Goal: Check status: Check status

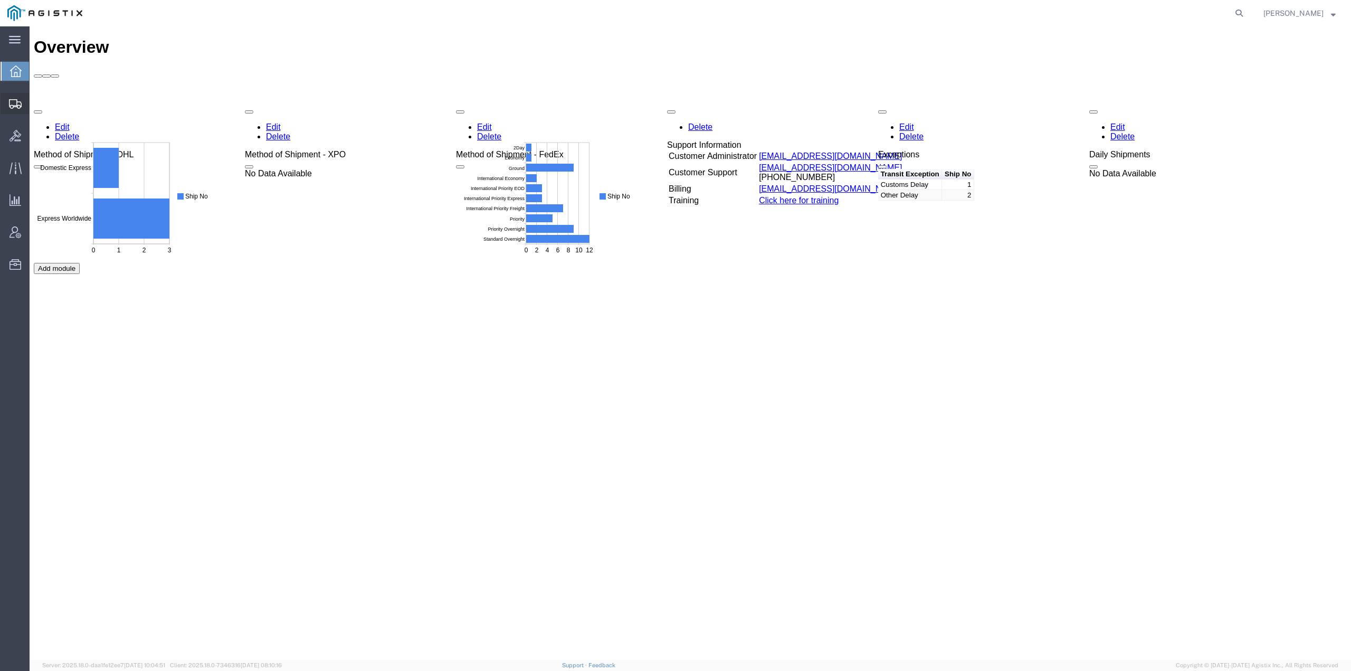
click at [15, 104] on icon at bounding box center [15, 103] width 13 height 9
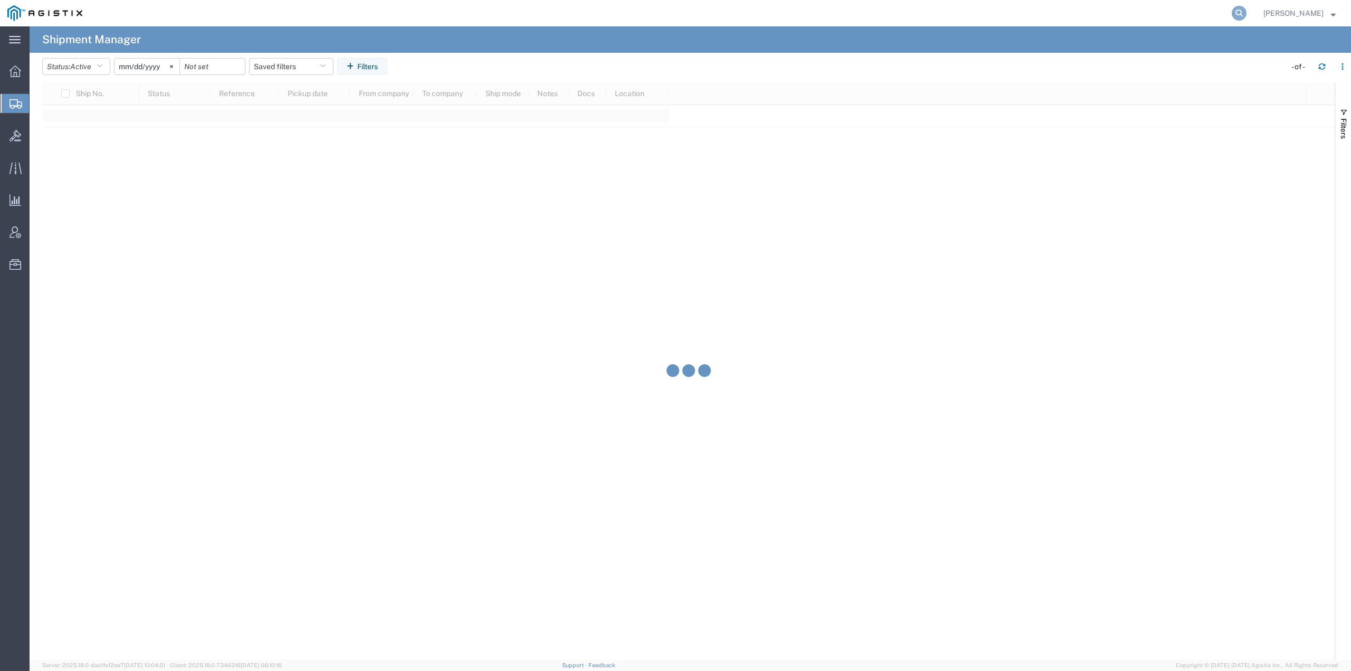
click at [1244, 11] on icon at bounding box center [1239, 13] width 15 height 15
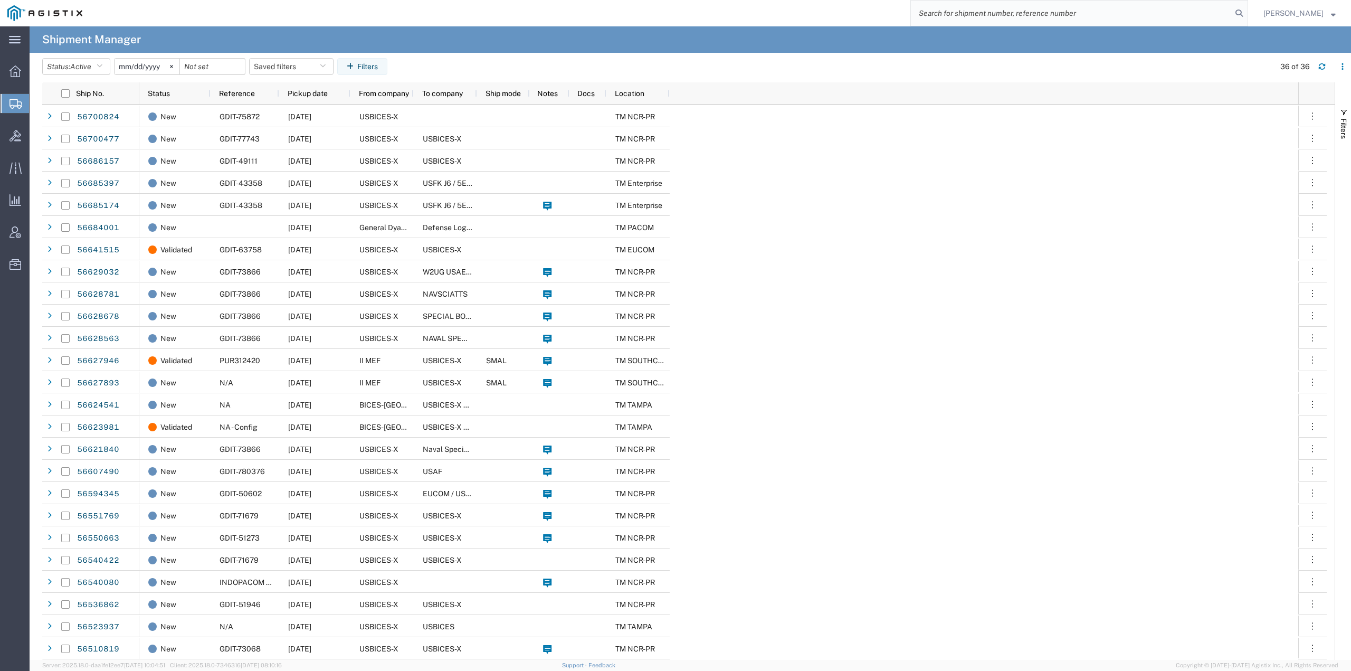
click at [1109, 15] on input "search" at bounding box center [1071, 13] width 321 height 25
paste input "56700477"
type input "56700477"
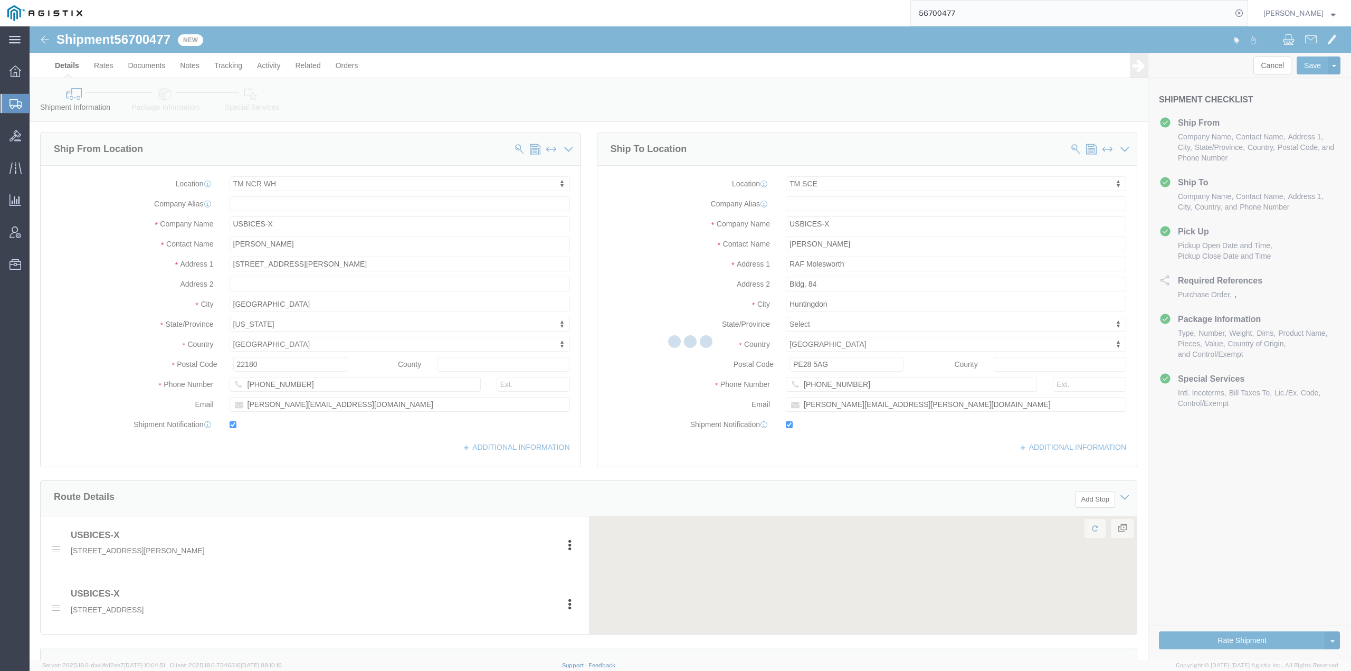
select select "69651"
select select "34240"
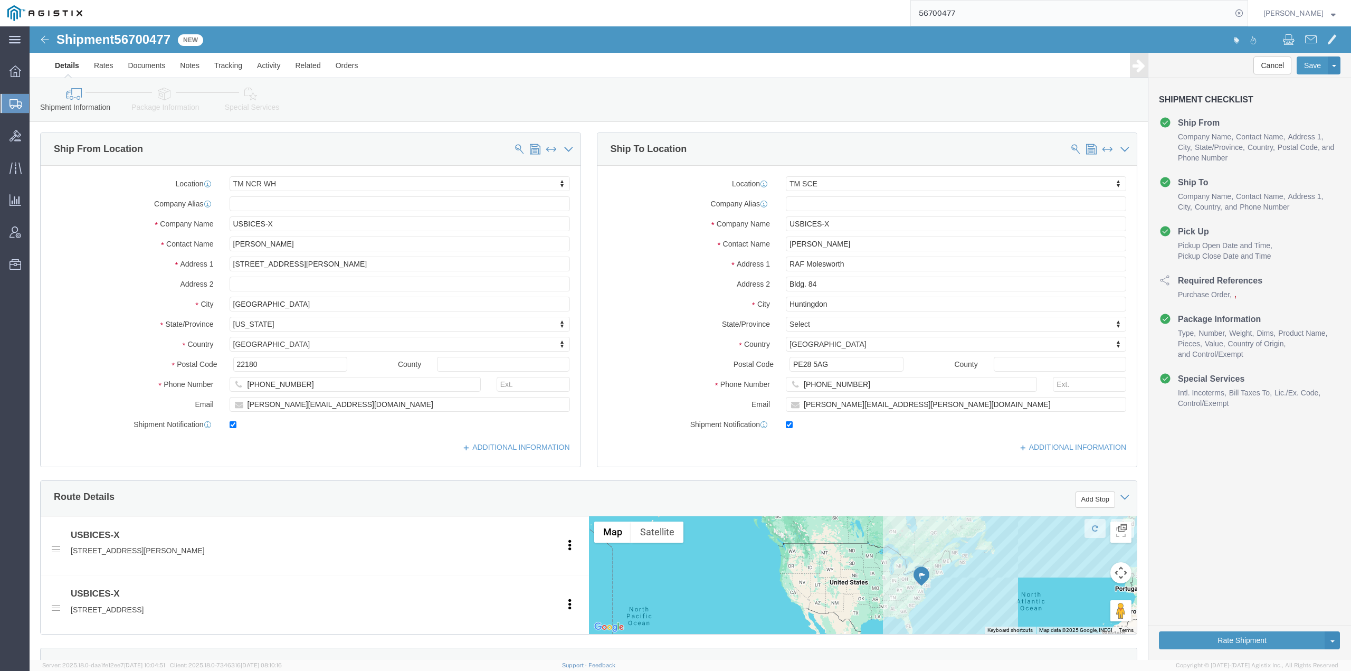
click link "Package Information"
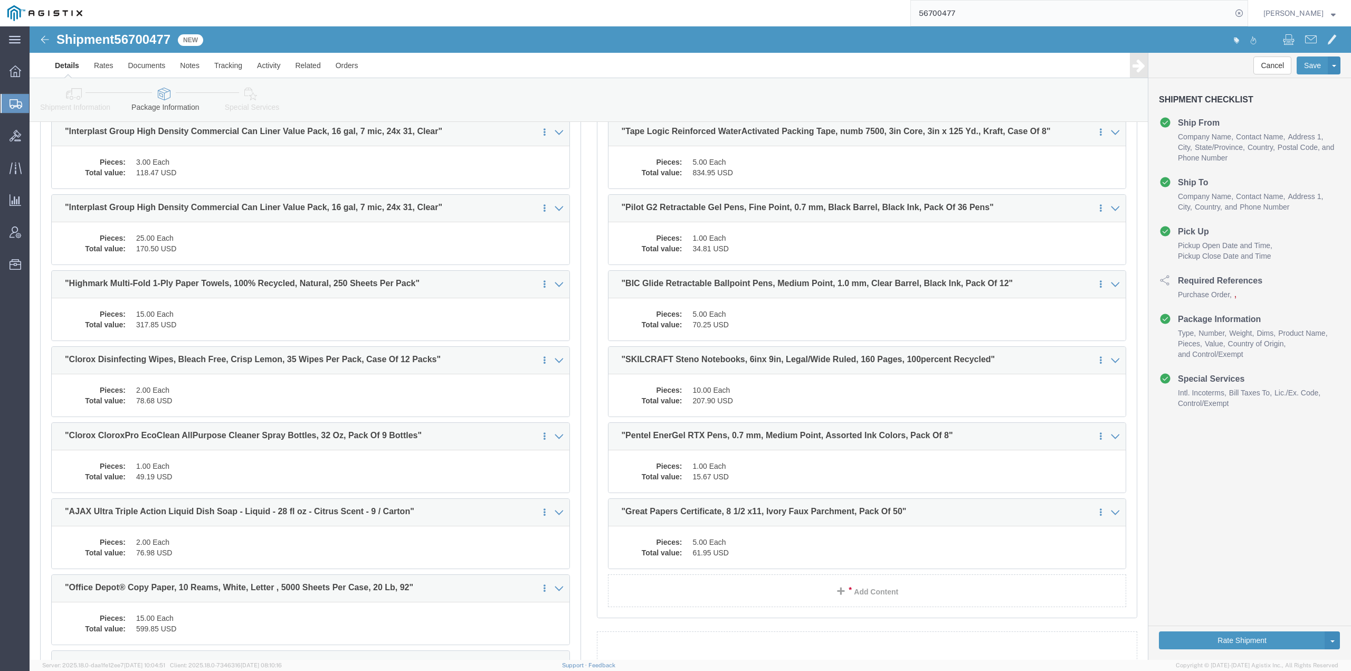
scroll to position [53, 0]
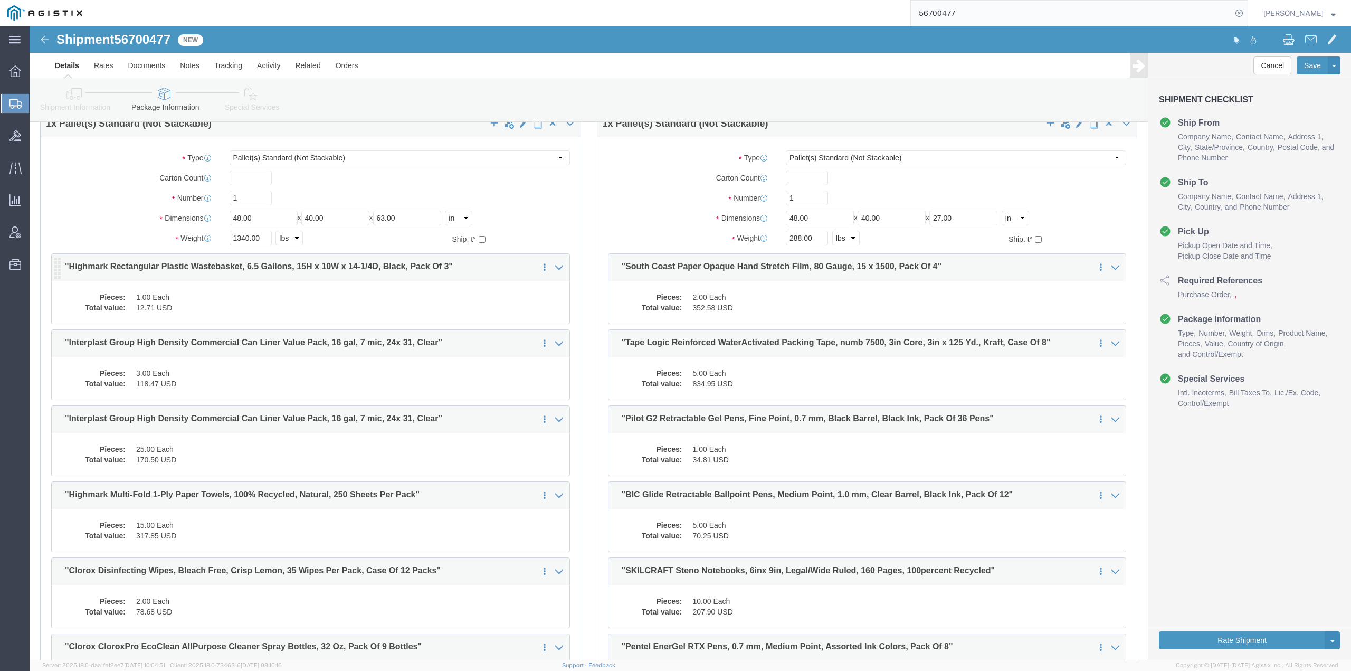
click dd "1.00 Each"
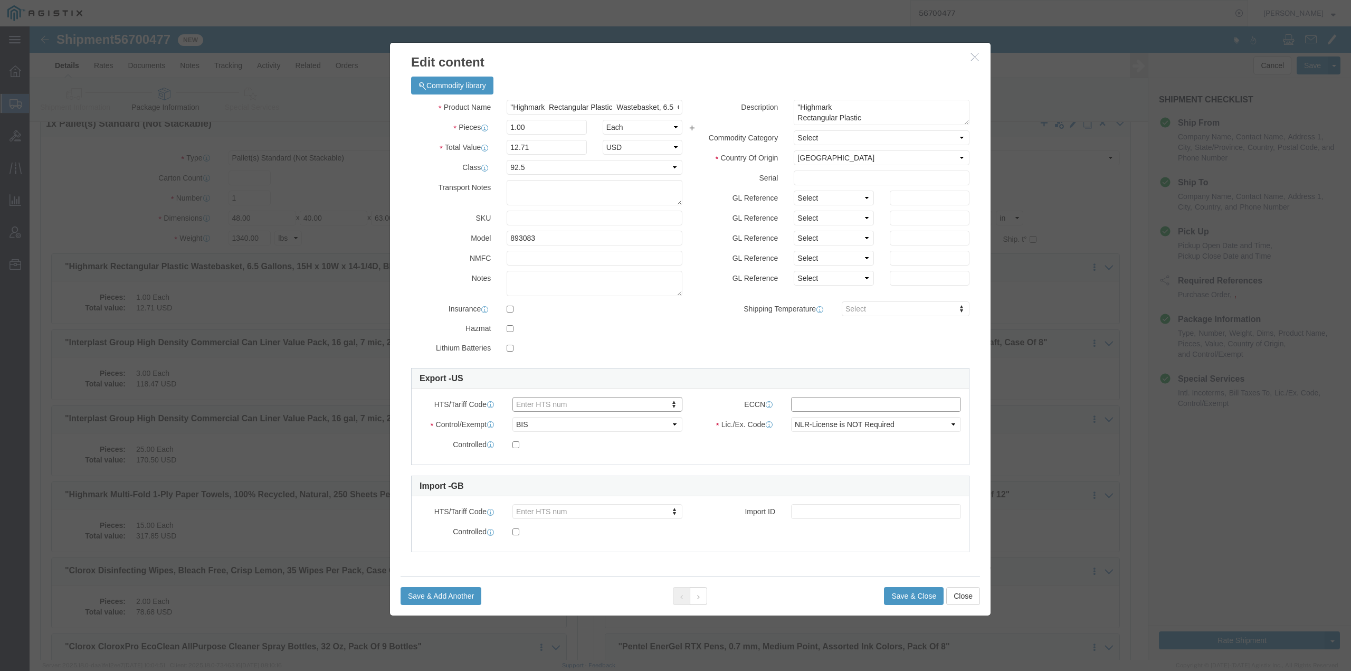
click input "text"
type input "EAR99"
click label
click input "checkbox"
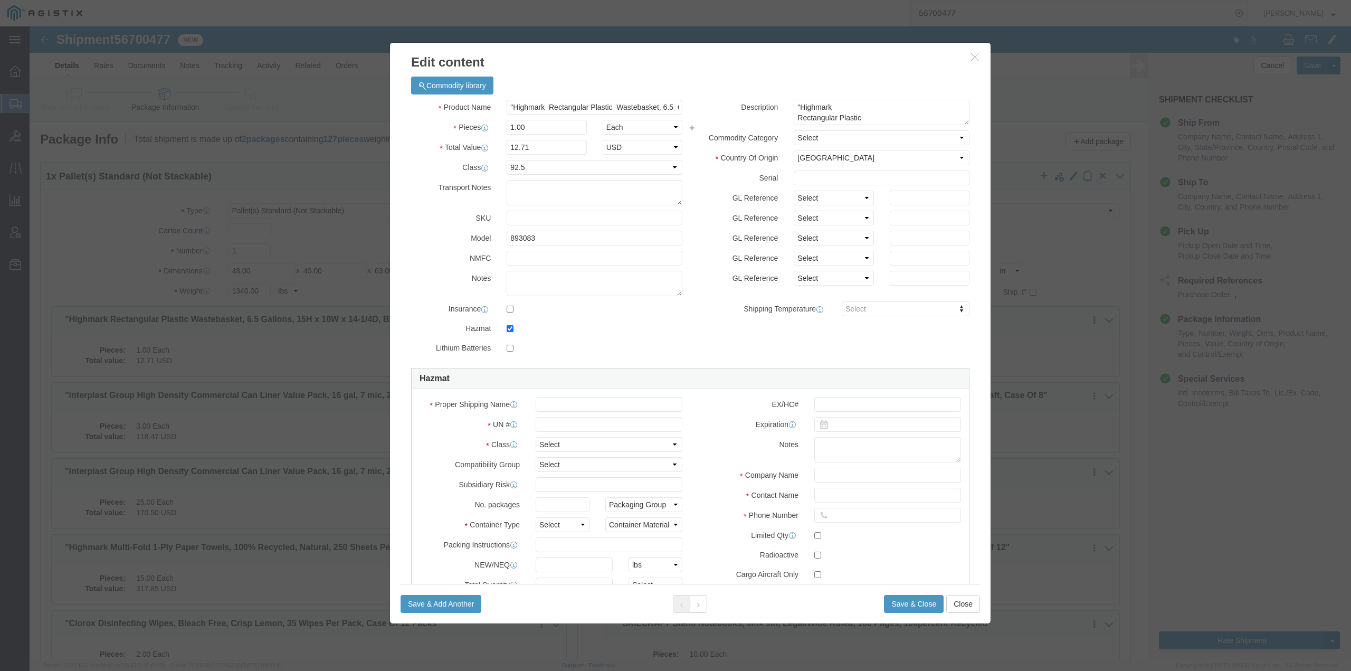
click div
click input "checkbox"
checkbox input "false"
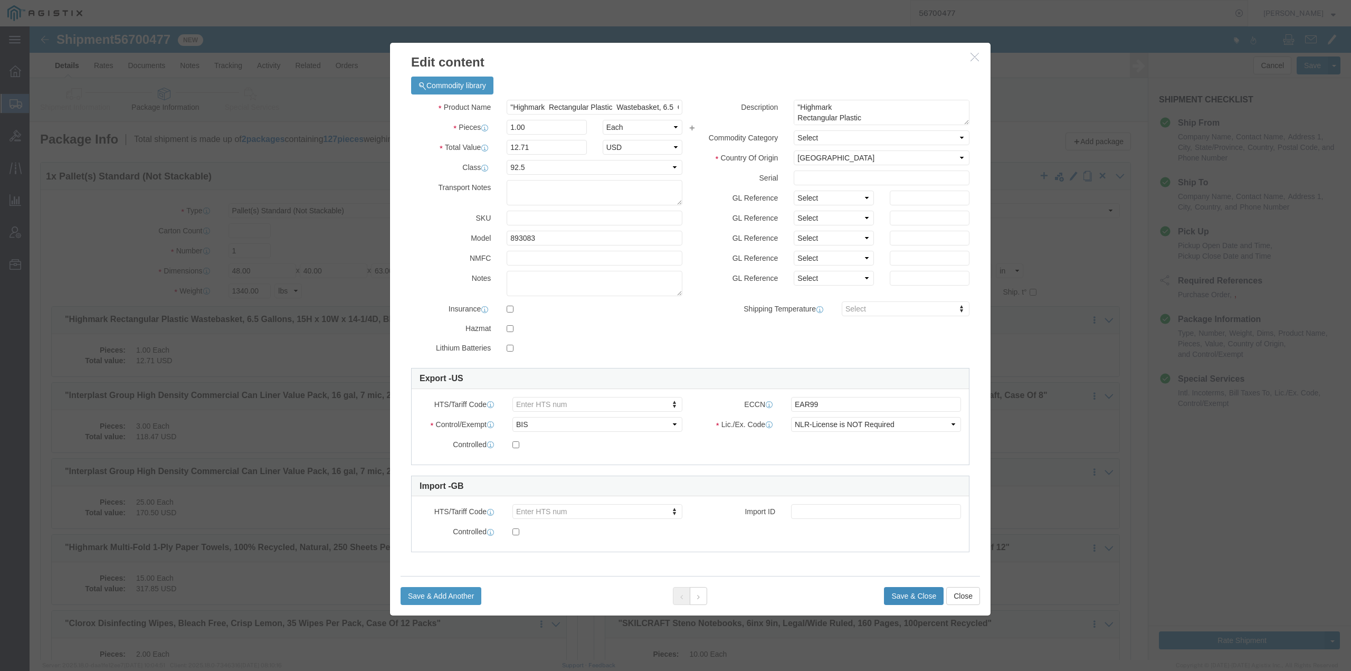
click button "Save & Close"
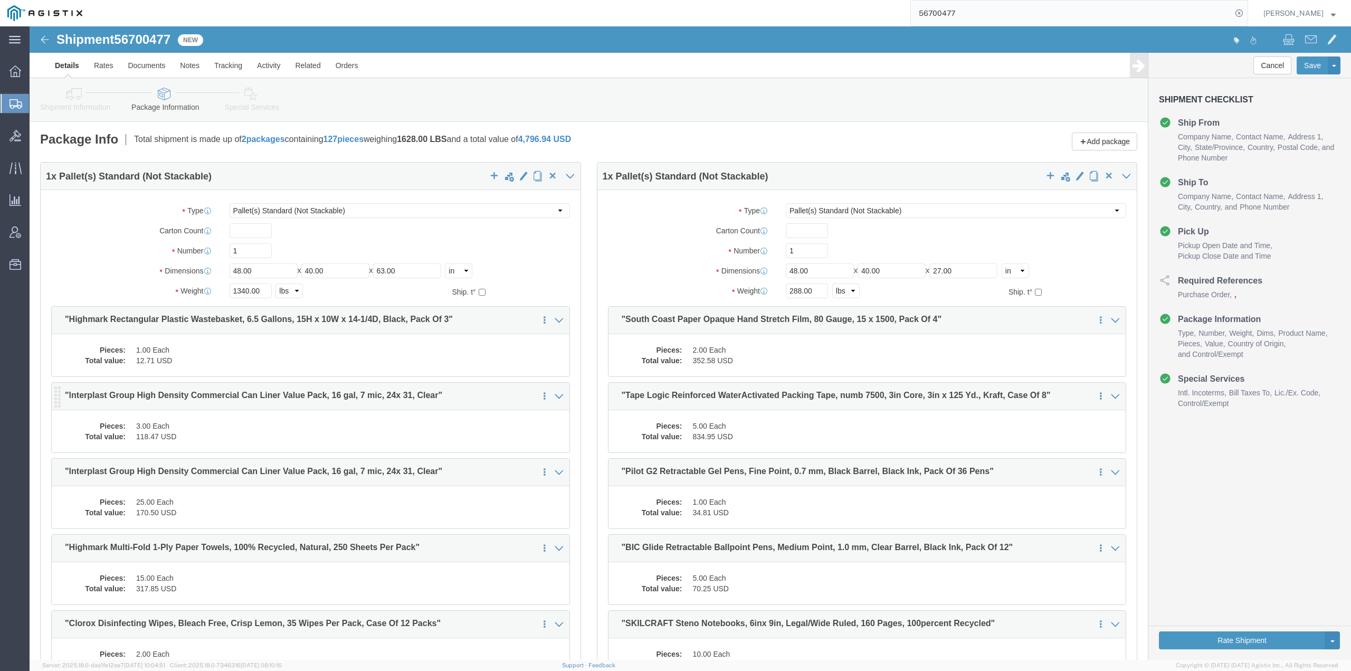
click dd "3.00 Each"
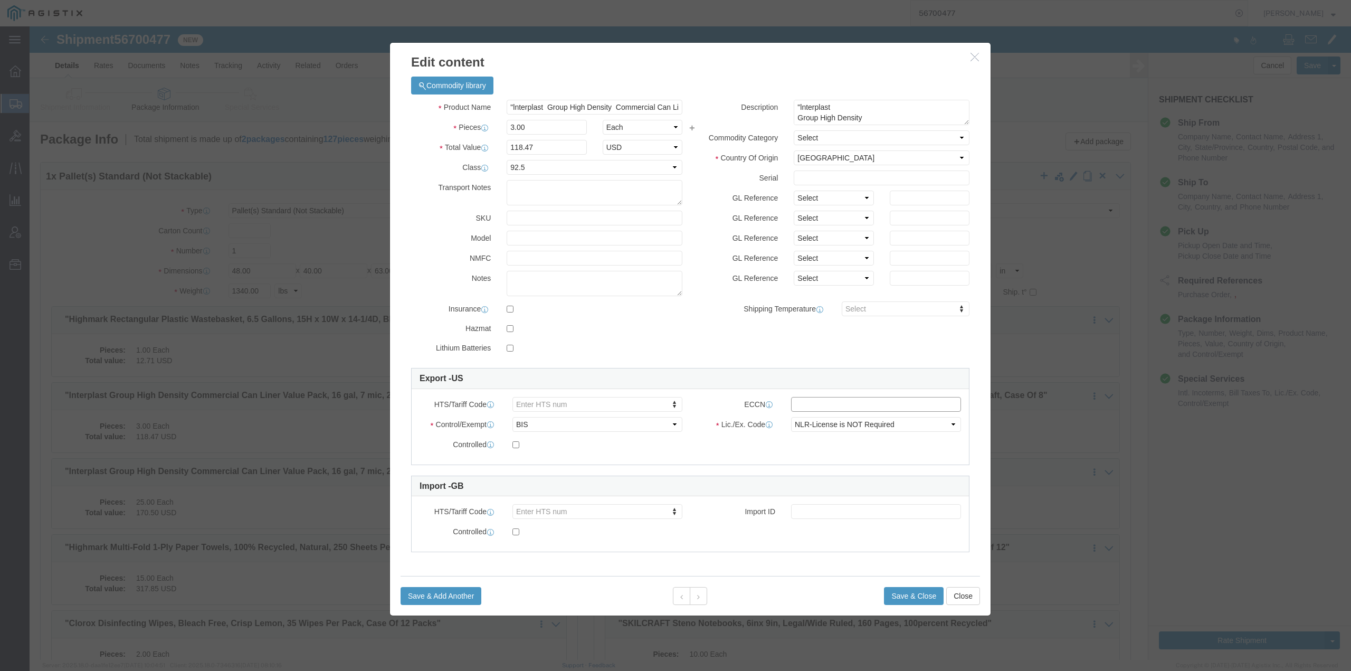
click input "text"
type input "EAR99"
click select "Select ATF BIS DEA EPA FDA FTR ITAR OFAC Other (OPA)"
click div "HTS/Tariff Code Enter HTS num ECCN EAR99 Control/Exempt Select ATF BIS DEA EPA …"
click select "Select ATF BIS DEA EPA FDA FTR ITAR OFAC Other (OPA)"
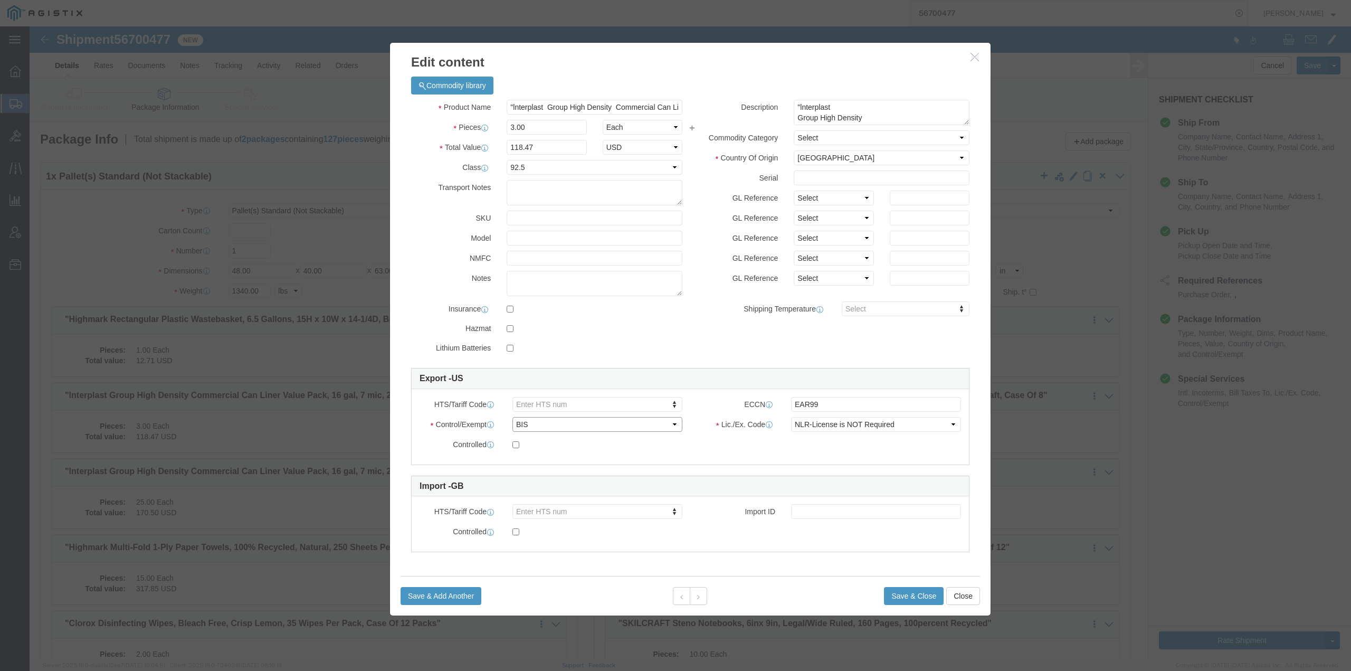
select select "FTR"
click select "Select ATF BIS DEA EPA FDA FTR ITAR OFAC Other (OPA)"
click select "Select 30.2(d)(2) 30.36 30.37(a) 30.37(f) 30.37(g) 30.37(h) 30.37(i) 30.37(j) 3…"
select select "30.39"
click select "Select 30.2(d)(2) 30.36 30.37(a) 30.37(f) 30.37(g) 30.37(h) 30.37(i) 30.37(j) 3…"
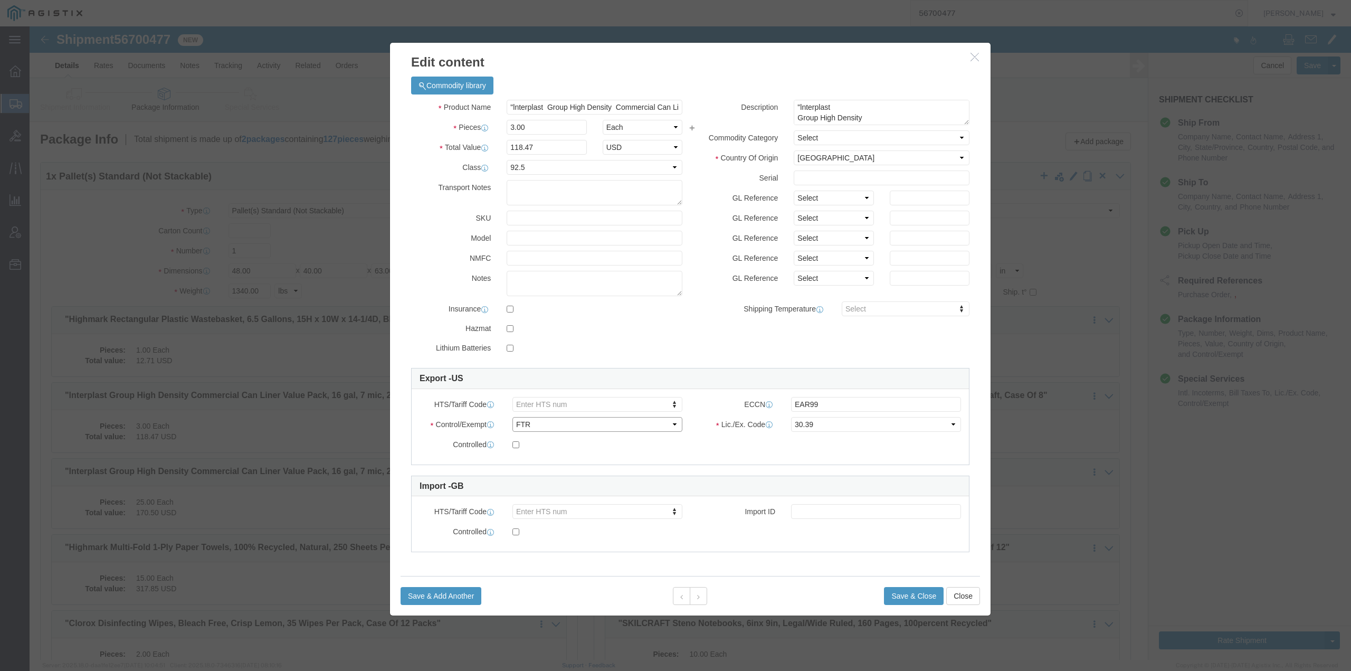
click select "Select ATF BIS DEA EPA FDA FTR ITAR OFAC Other (OPA)"
select select "BIS"
click select "Select ATF BIS DEA EPA FDA FTR ITAR OFAC Other (OPA)"
click select "Select AGR-Agricultural APP-Computers APR-Additional Permissive Exports AVS-Air…"
select select "NLR"
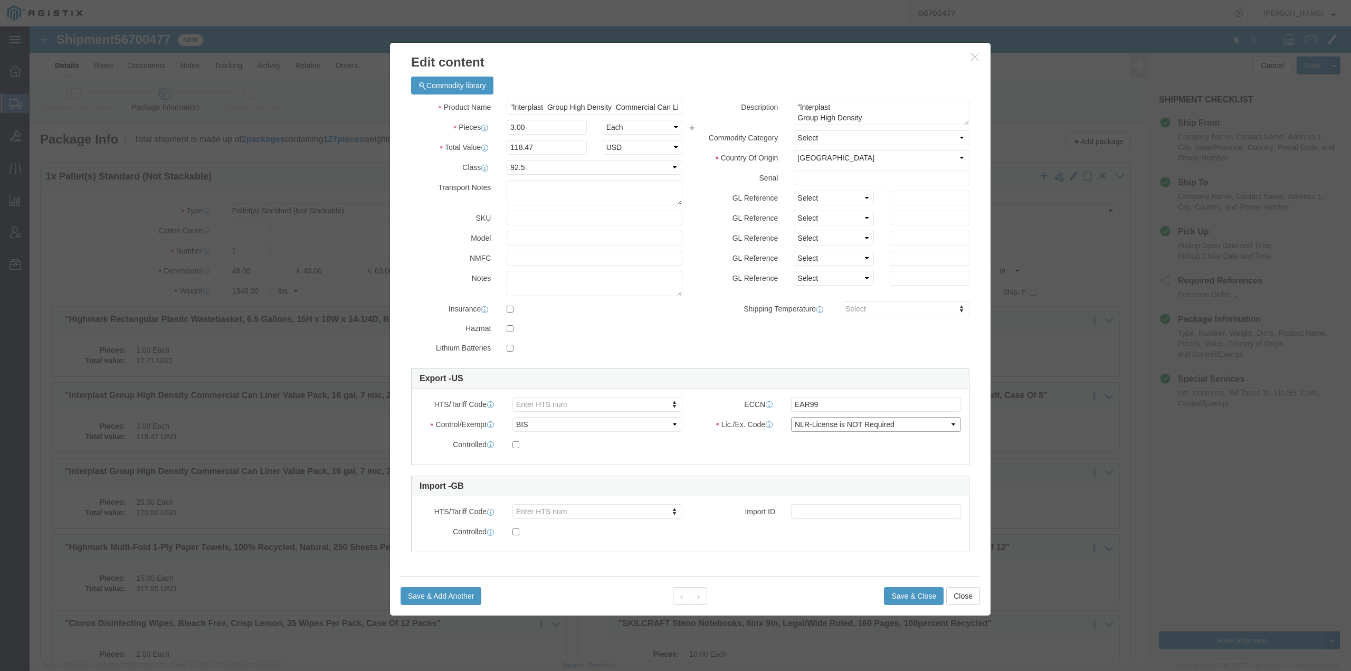
click select "Select AGR-Agricultural APP-Computers APR-Additional Permissive Exports AVS-Air…"
click button "Save & Close"
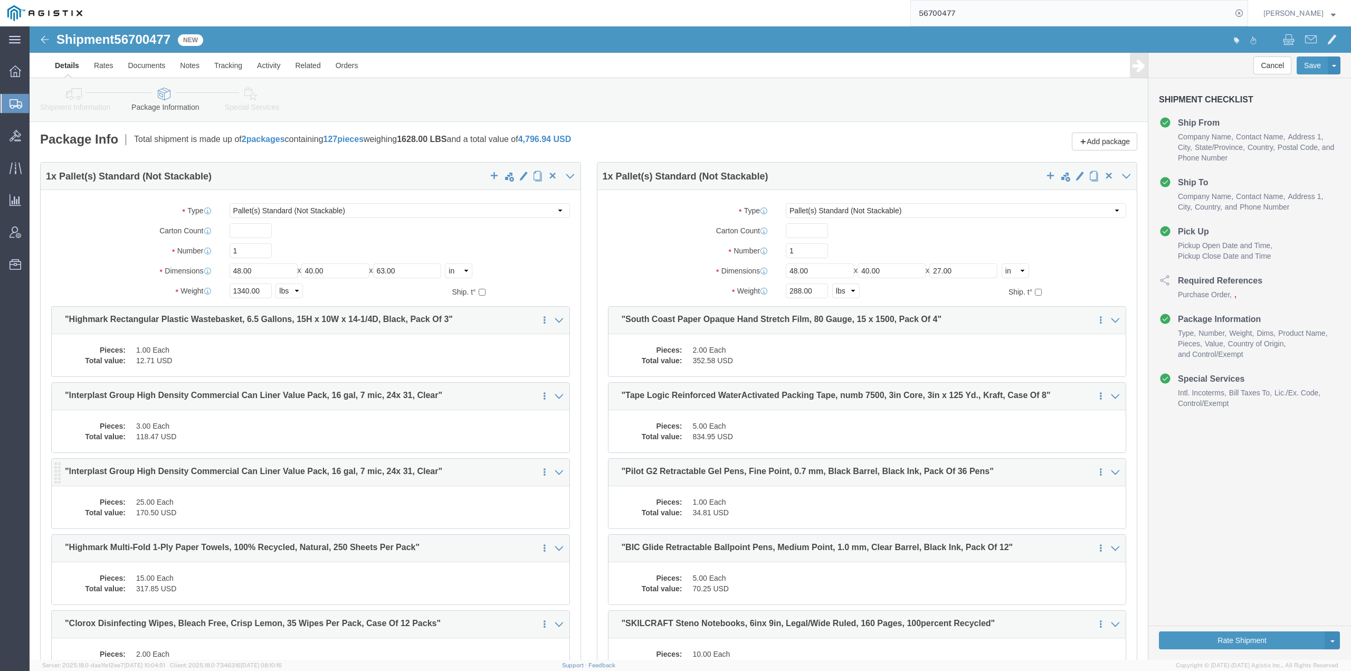
click dd "25.00 Each"
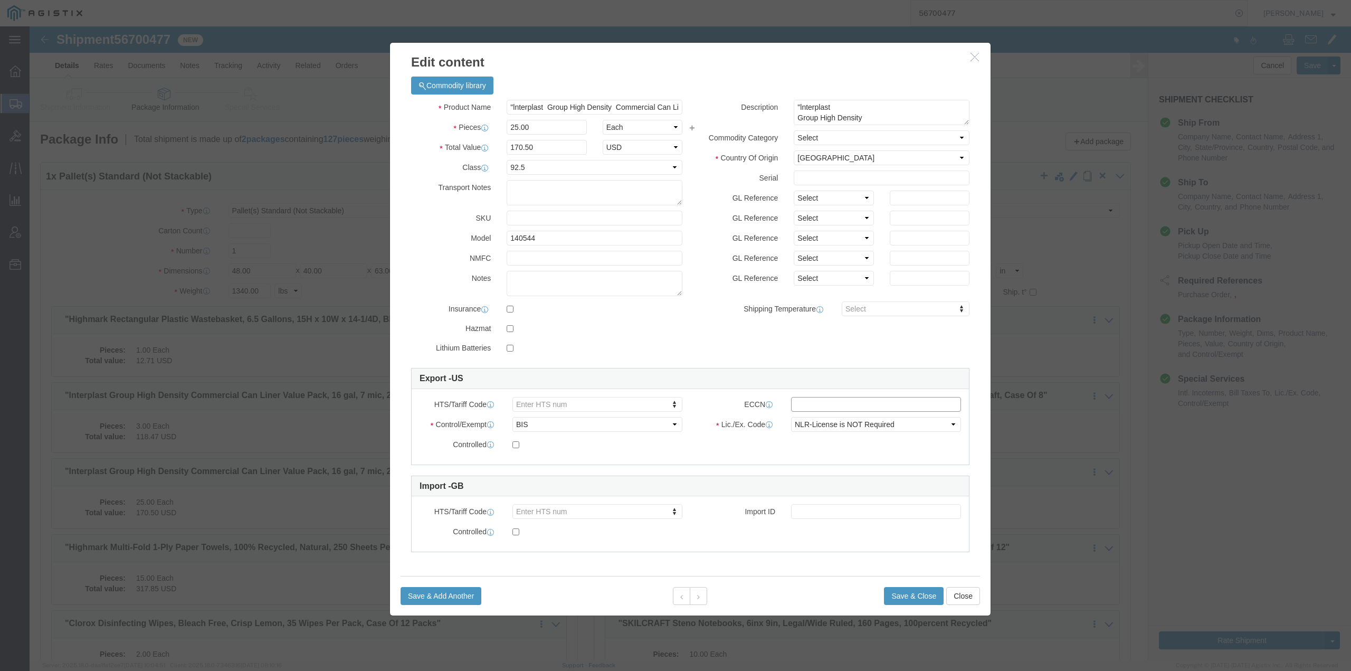
click input "text"
type input "EAR99"
click button "Save & Close"
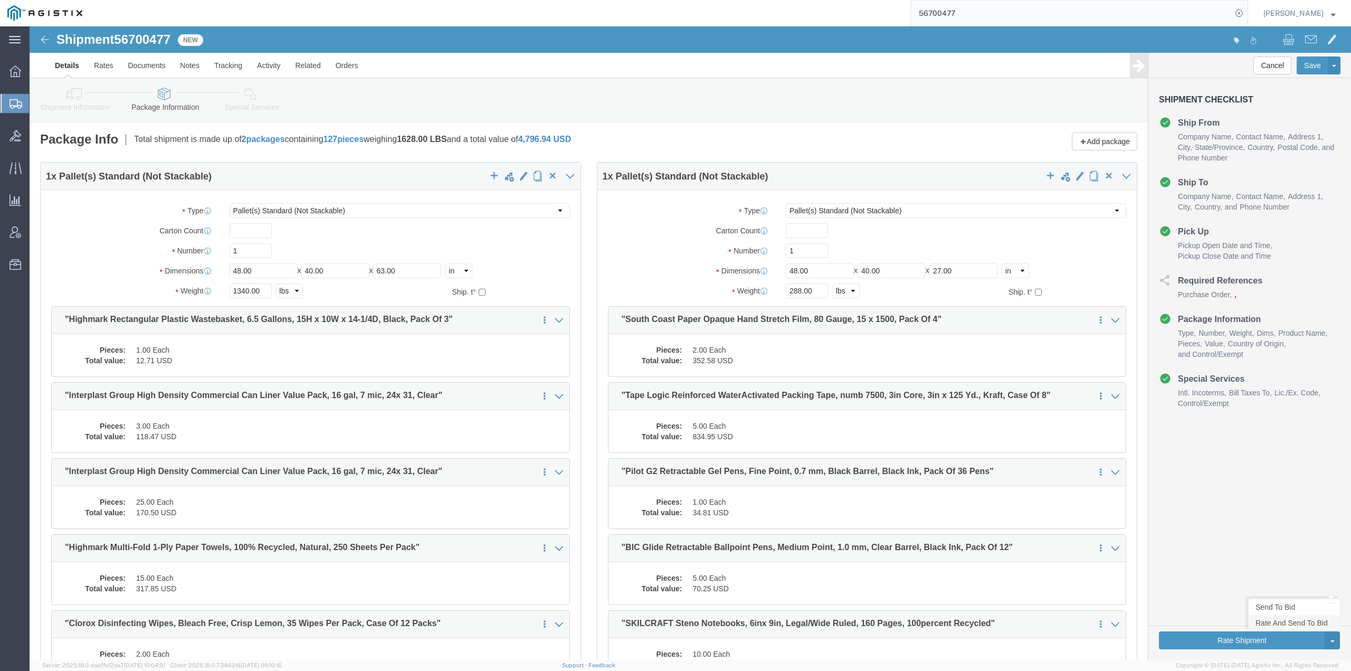
click link "Rate And Send To Bid"
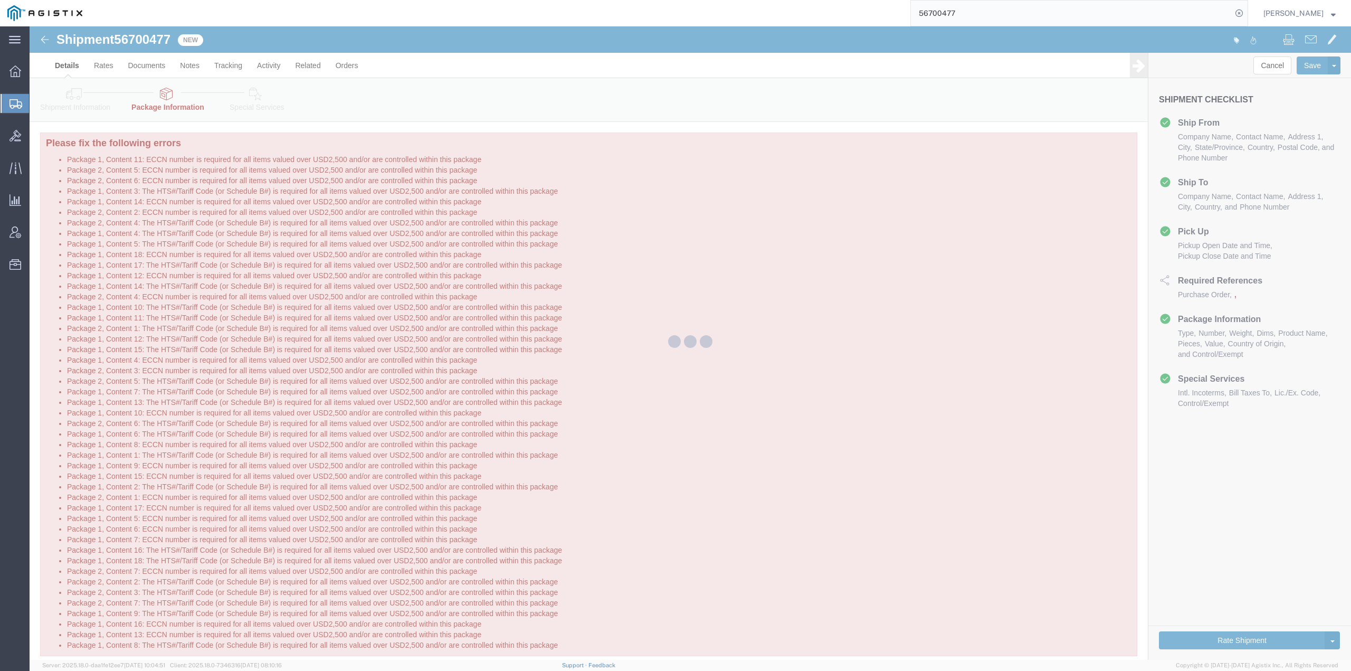
select select "PSNS"
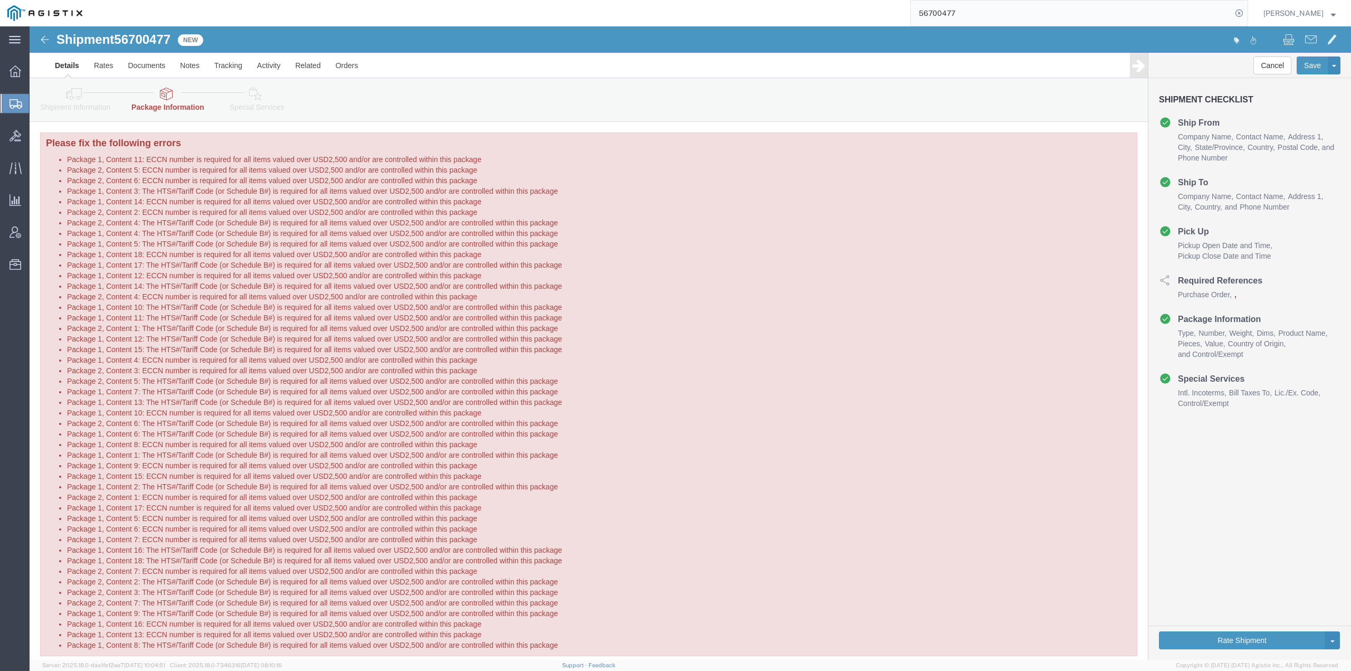
click icon
drag, startPoint x: 133, startPoint y: 64, endPoint x: 138, endPoint y: 69, distance: 7.1
click icon
click link "Send To Bid"
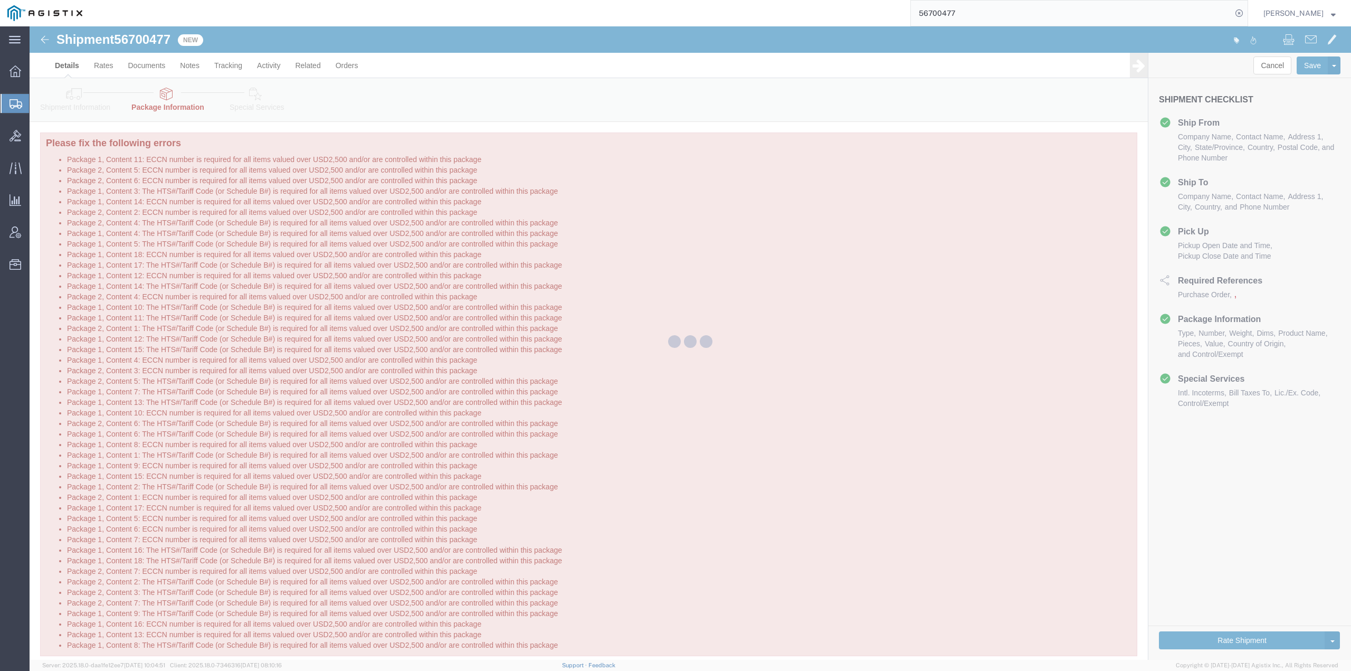
select select "PSNS"
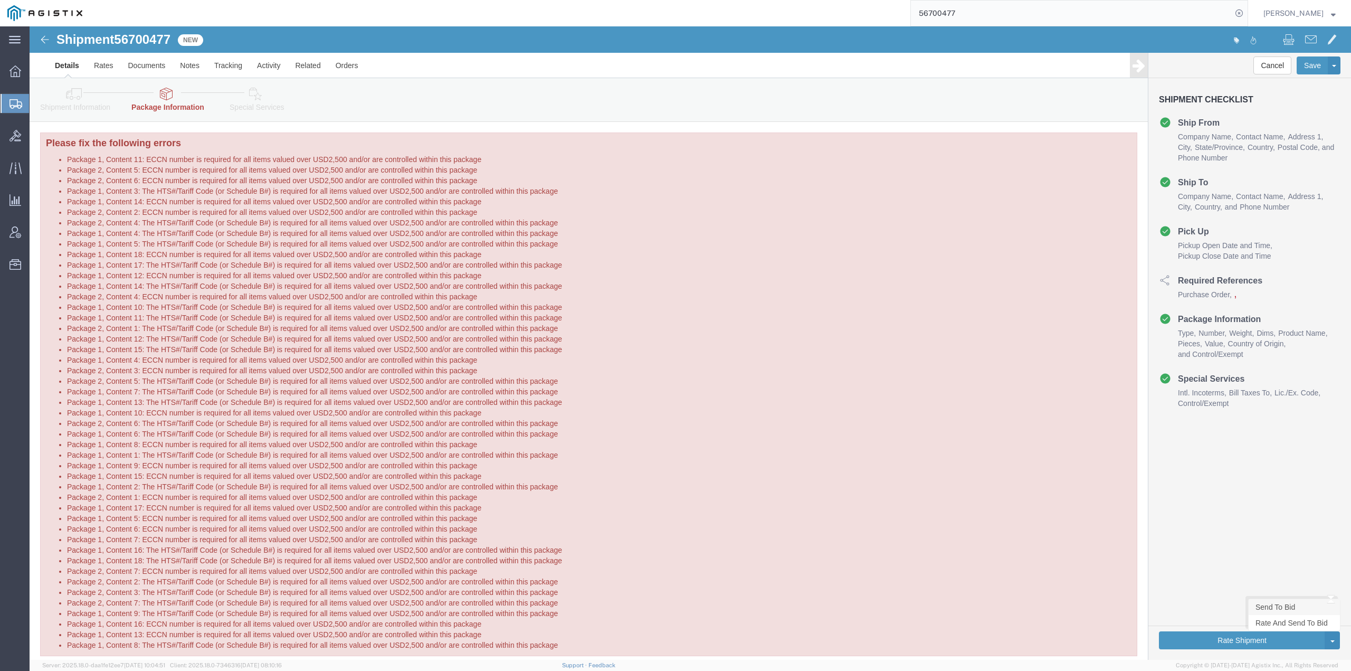
click link "Send To Bid"
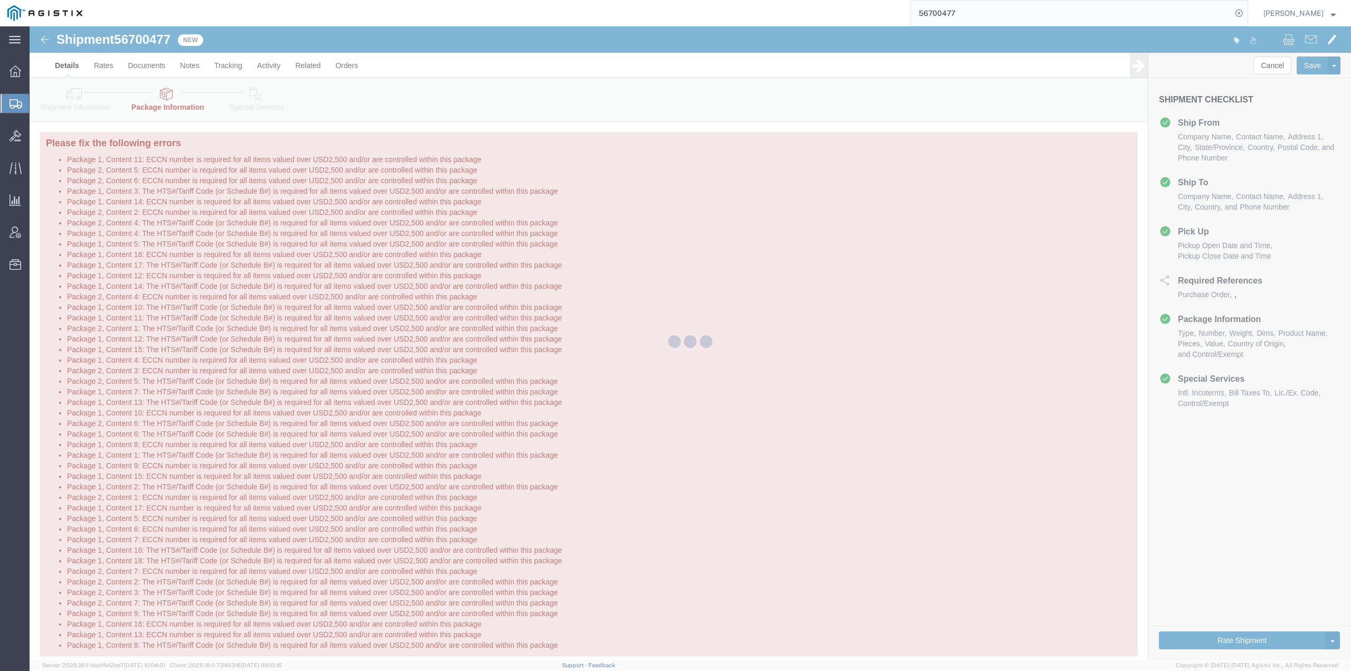
select select "PSNS"
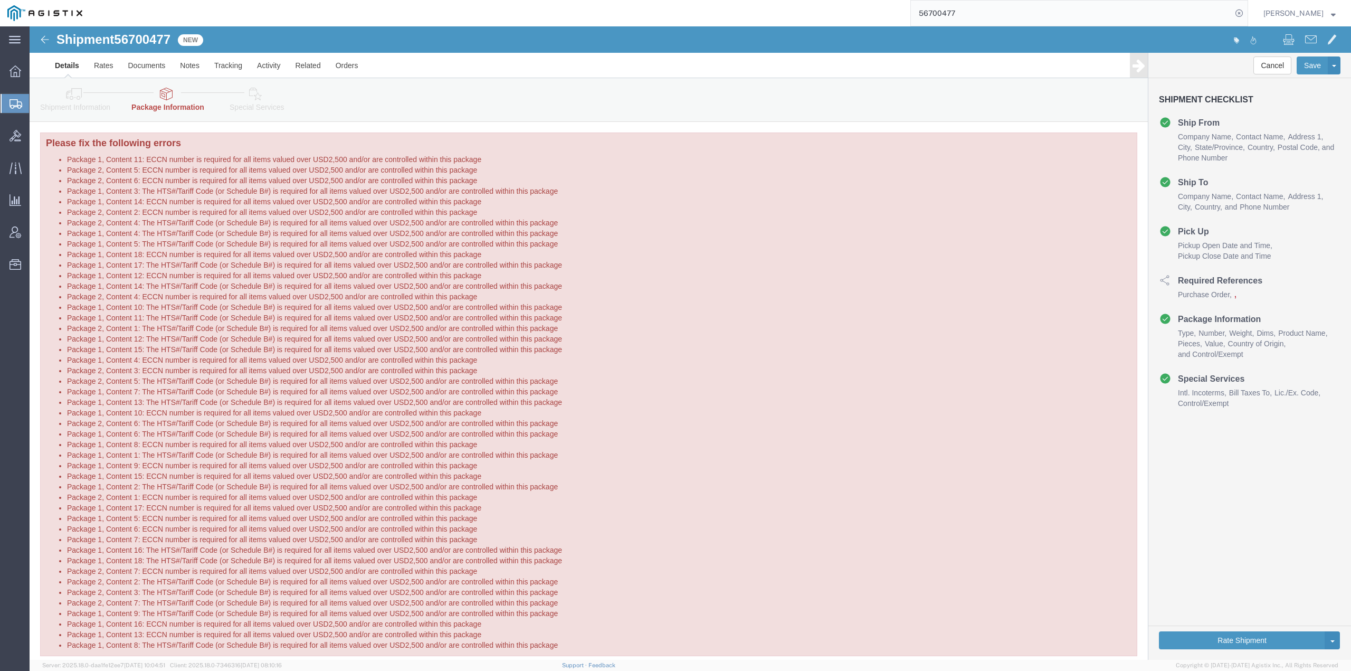
click icon
click at [8, 103] on div at bounding box center [16, 103] width 30 height 19
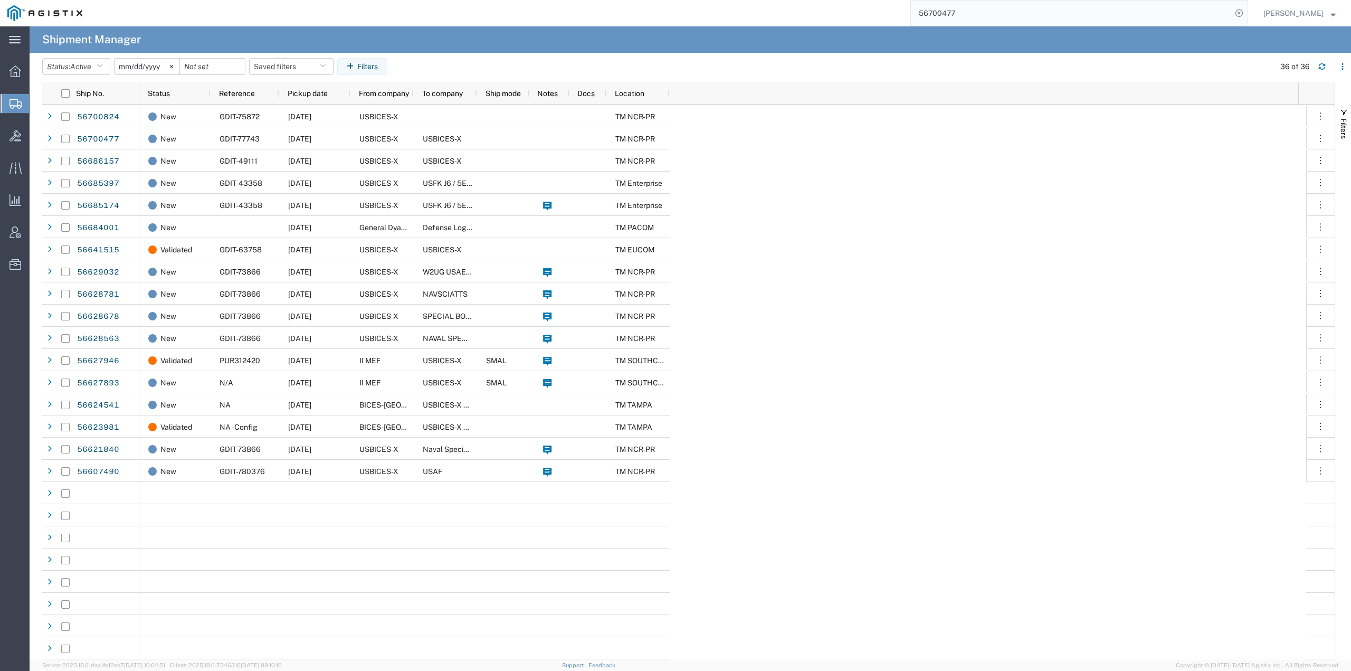
click at [992, 18] on input "56700477" at bounding box center [1071, 13] width 321 height 25
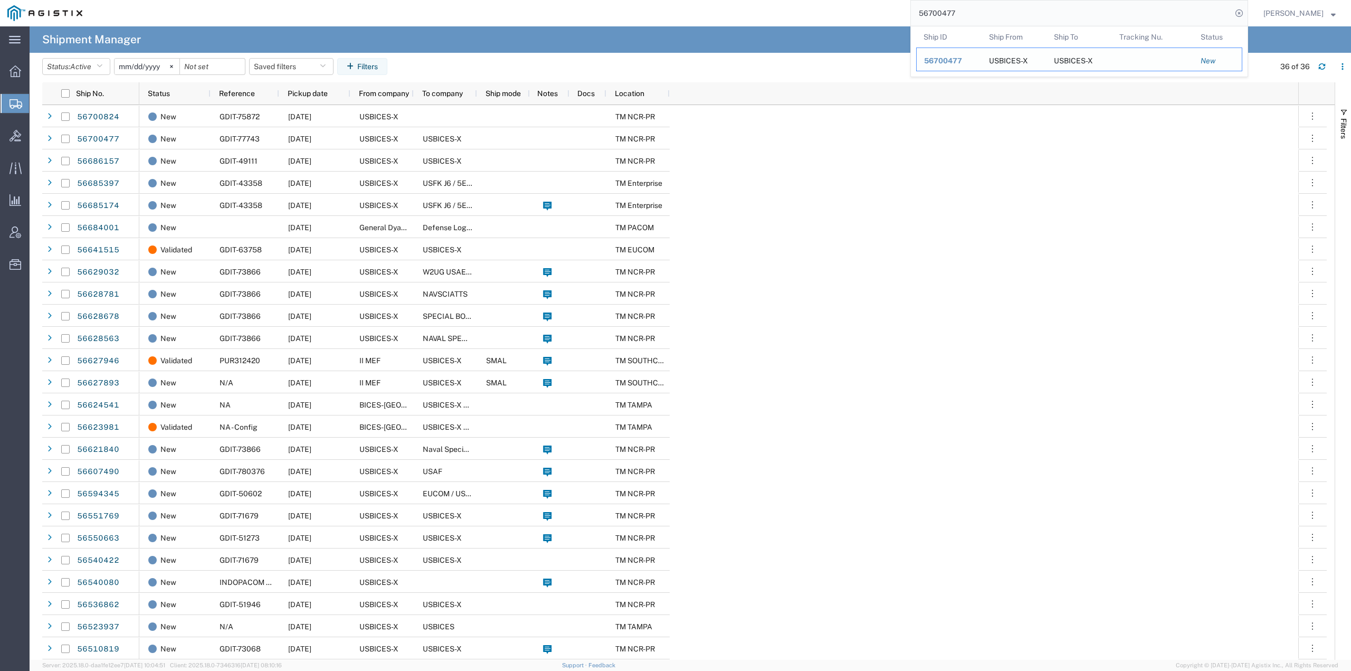
click at [947, 61] on span "56700477" at bounding box center [943, 60] width 38 height 8
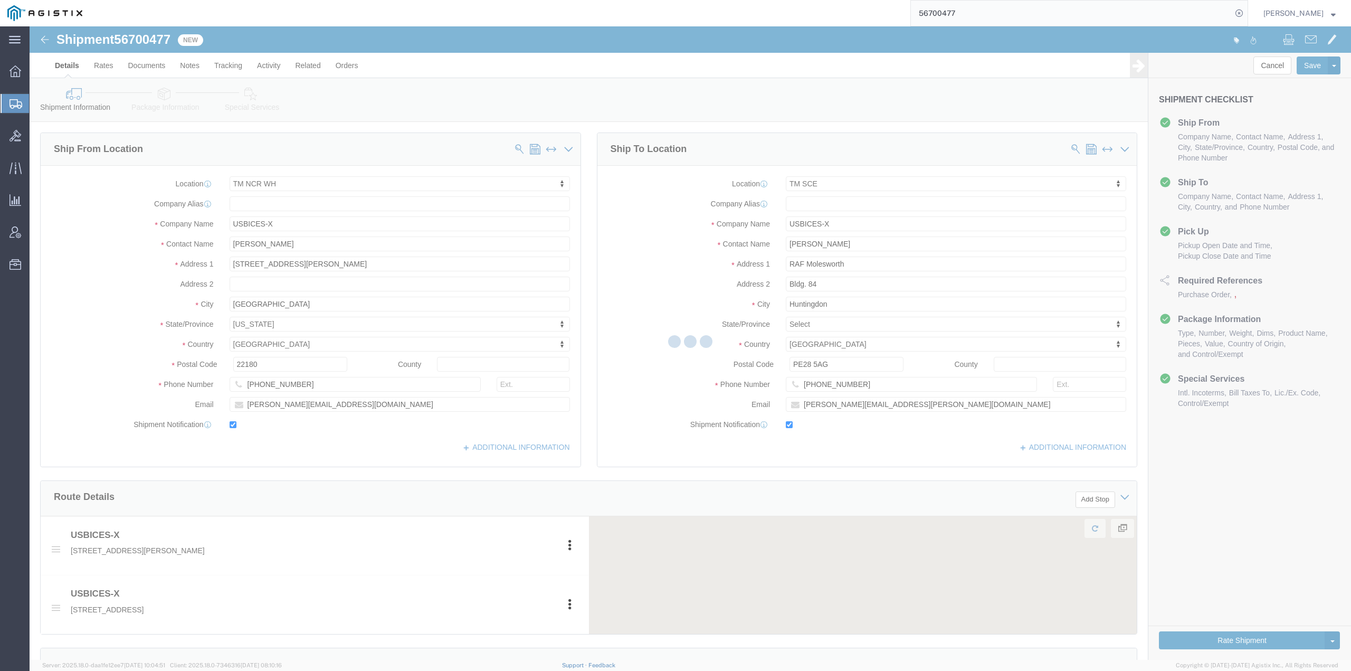
select select "69651"
select select "34240"
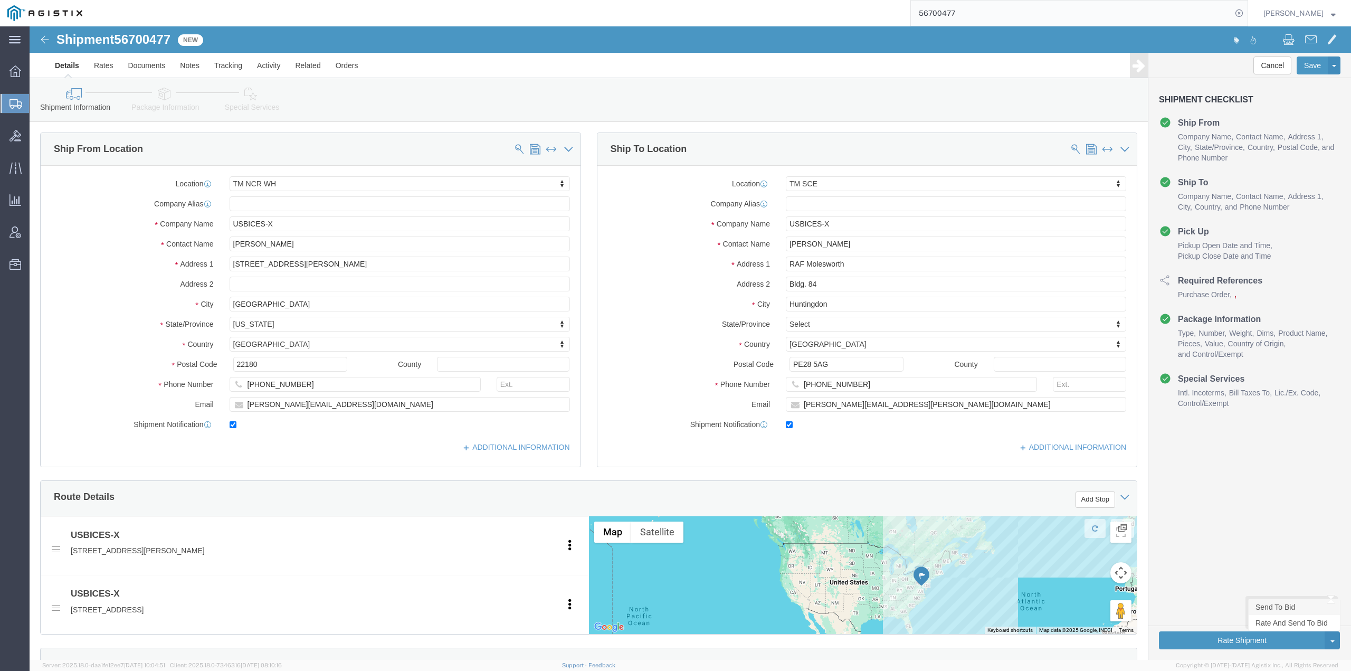
click link "Send To Bid"
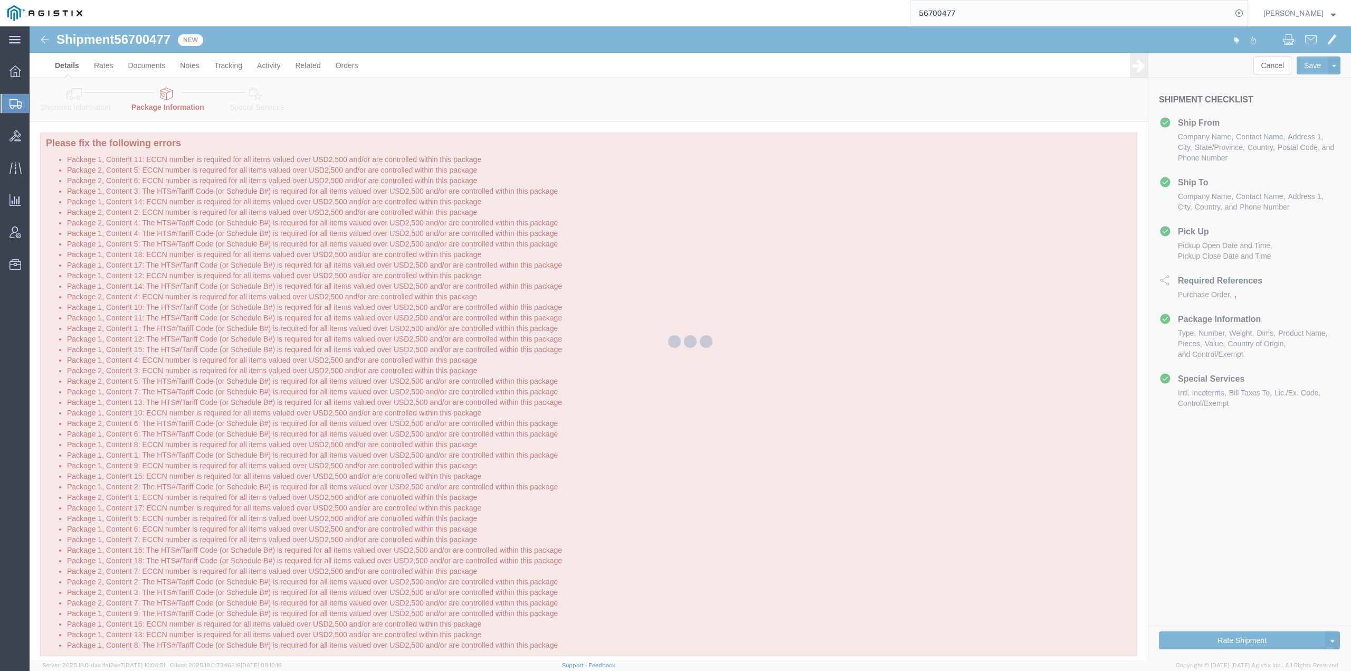
select select "PSNS"
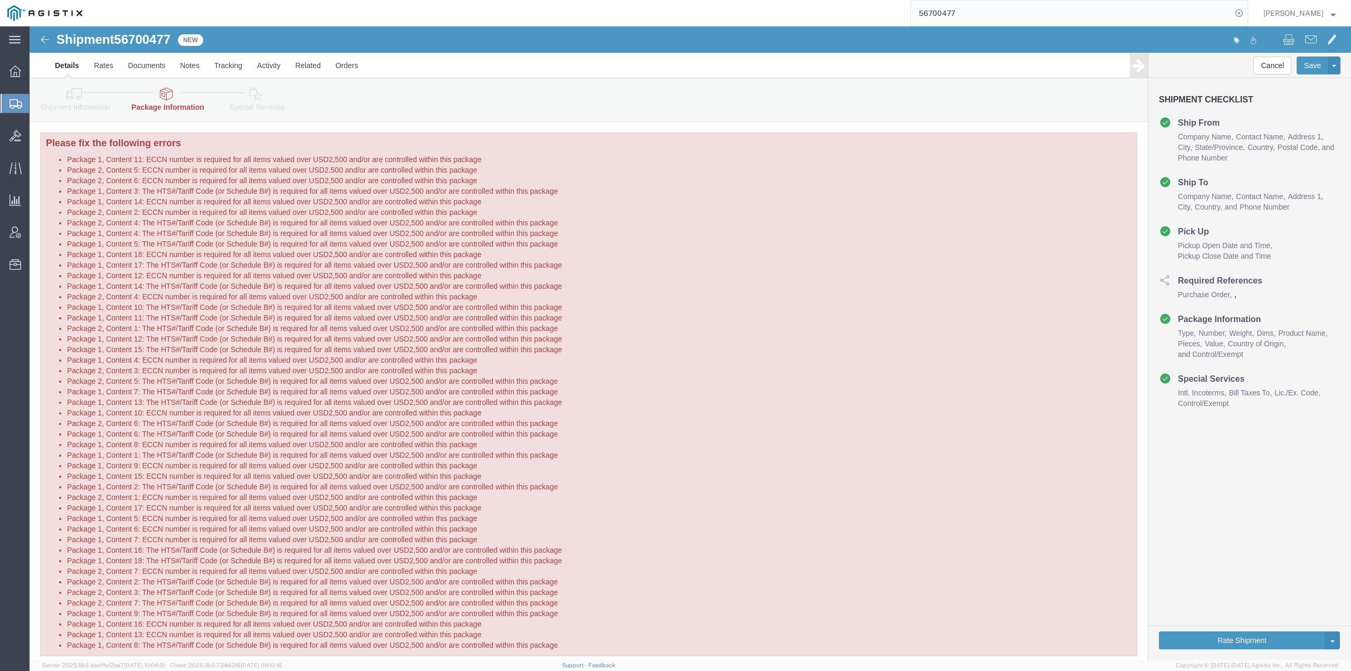
click icon
click link "Shipment Information"
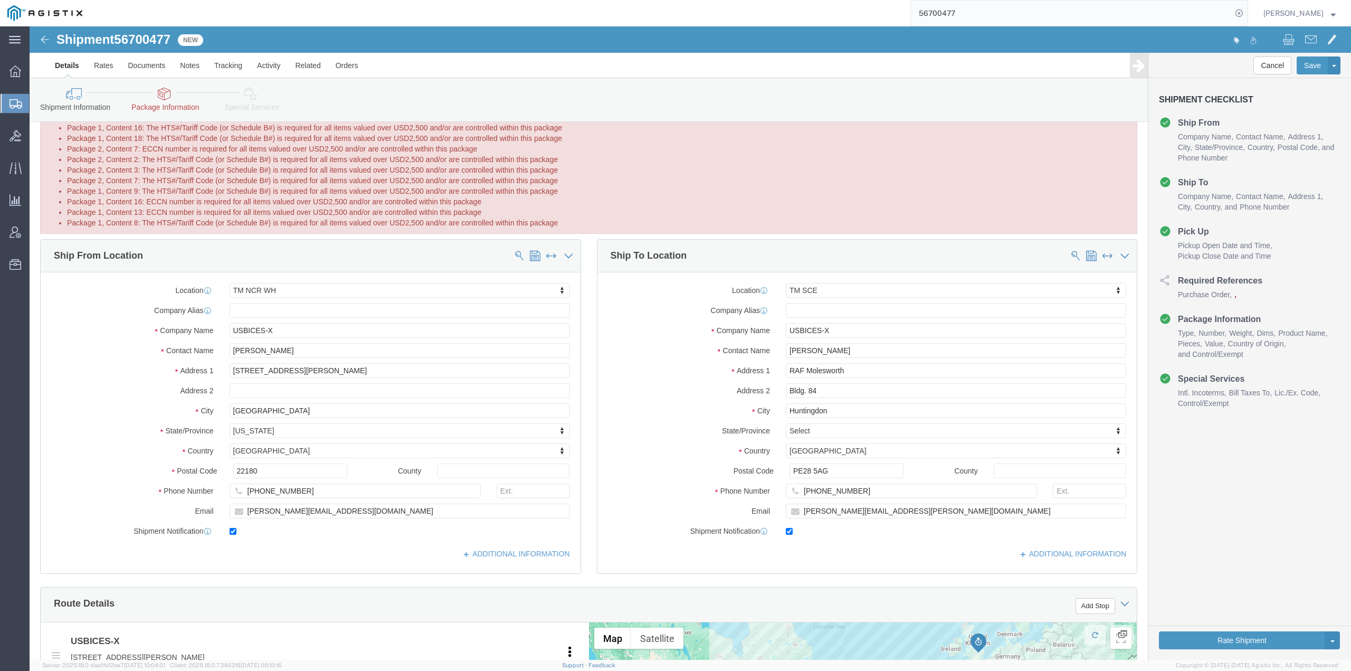
scroll to position [686, 0]
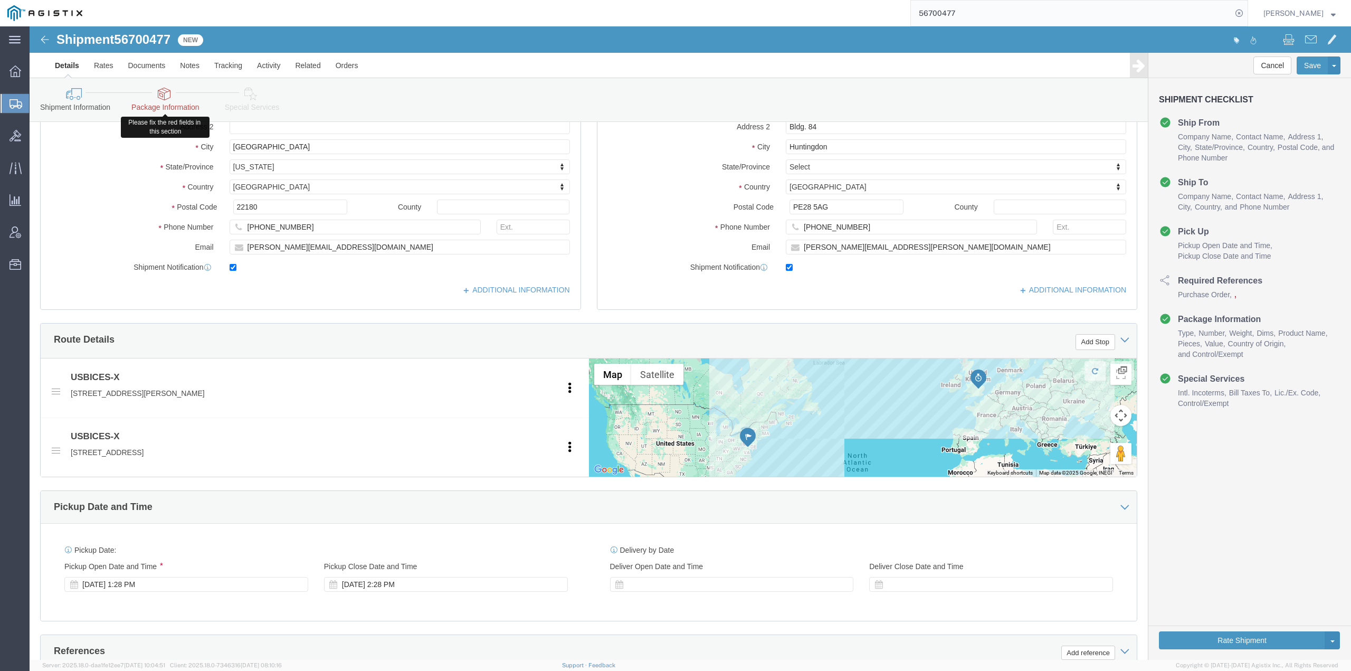
click icon
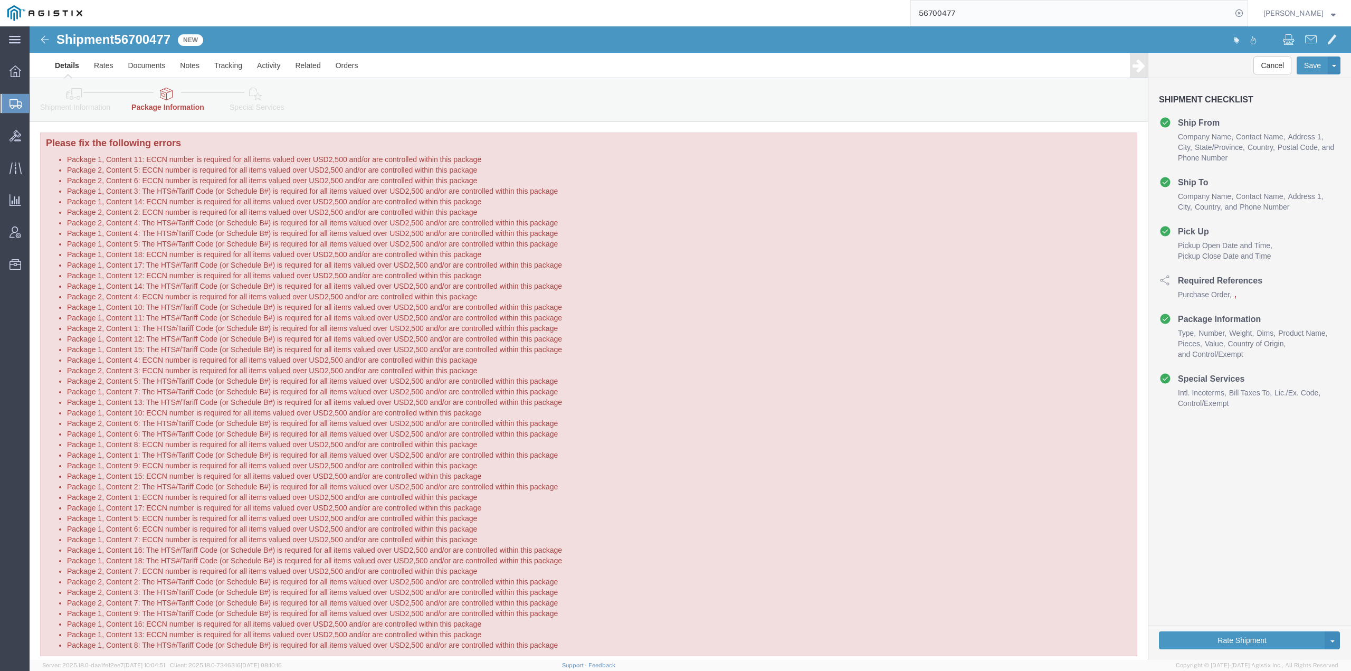
click icon
click link "Rates"
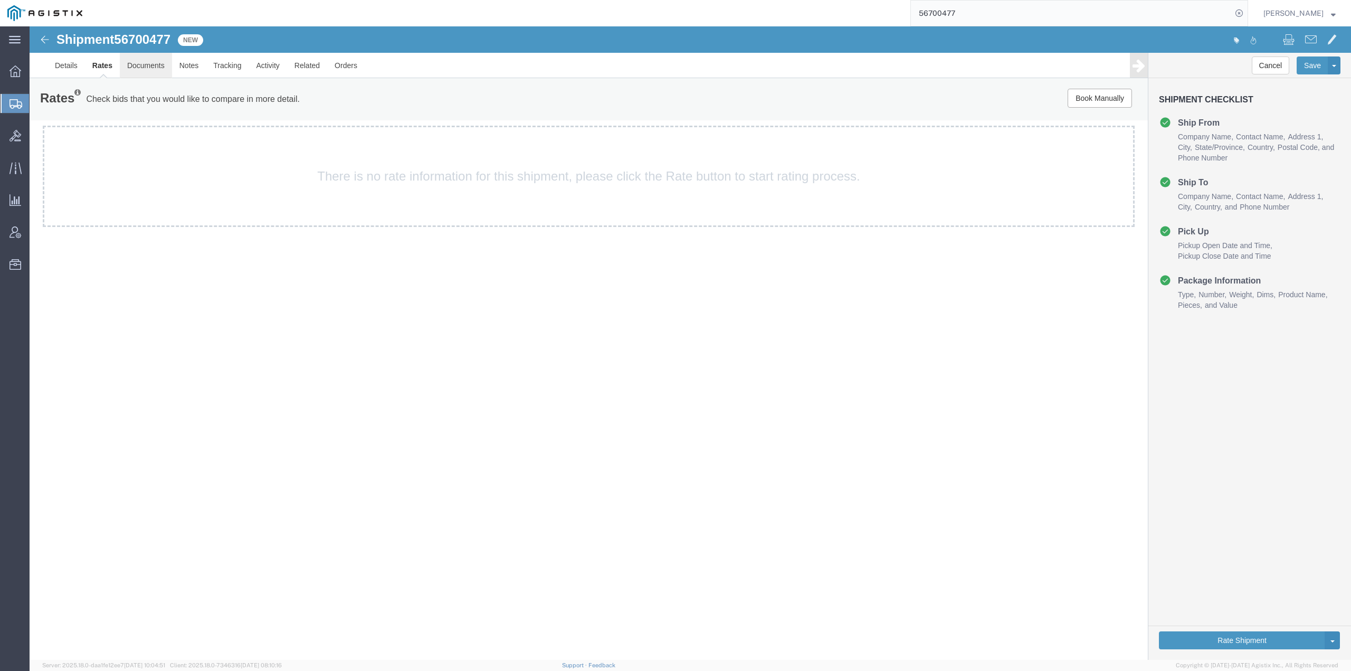
click at [141, 66] on link "Documents" at bounding box center [146, 65] width 52 height 25
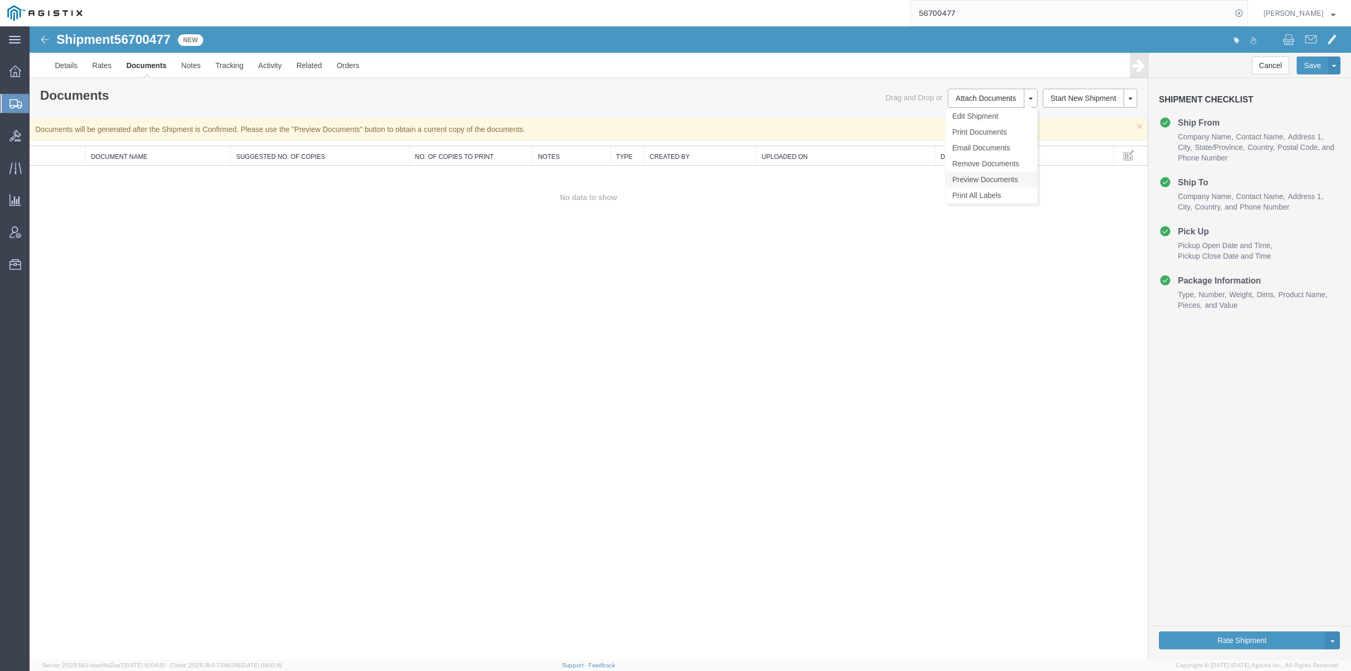
click at [984, 182] on link "Preview Documents" at bounding box center [991, 180] width 91 height 16
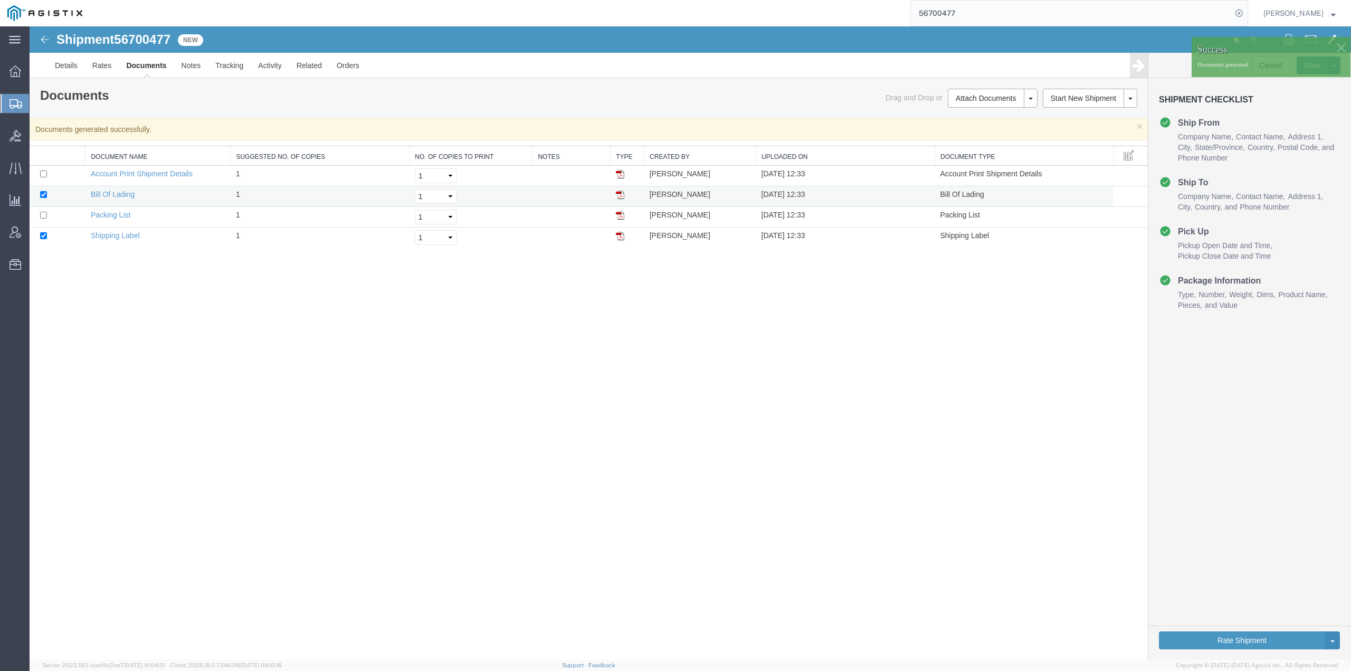
click at [621, 196] on img at bounding box center [620, 195] width 8 height 8
click at [619, 214] on img at bounding box center [620, 215] width 8 height 8
